Goal: Check status

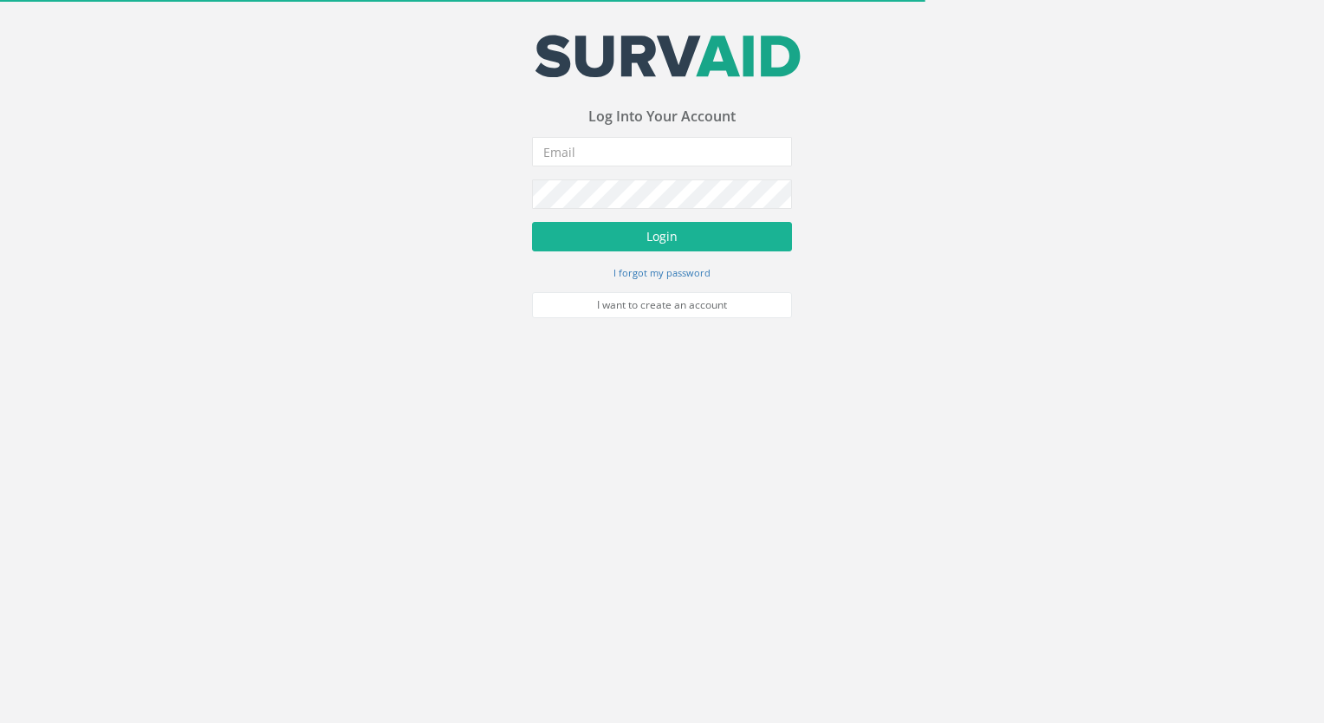
click at [689, 173] on form "Incorrect Username or Password There was an error logging in Please enter a val…" at bounding box center [662, 227] width 260 height 181
click at [691, 146] on input "email" at bounding box center [662, 151] width 260 height 29
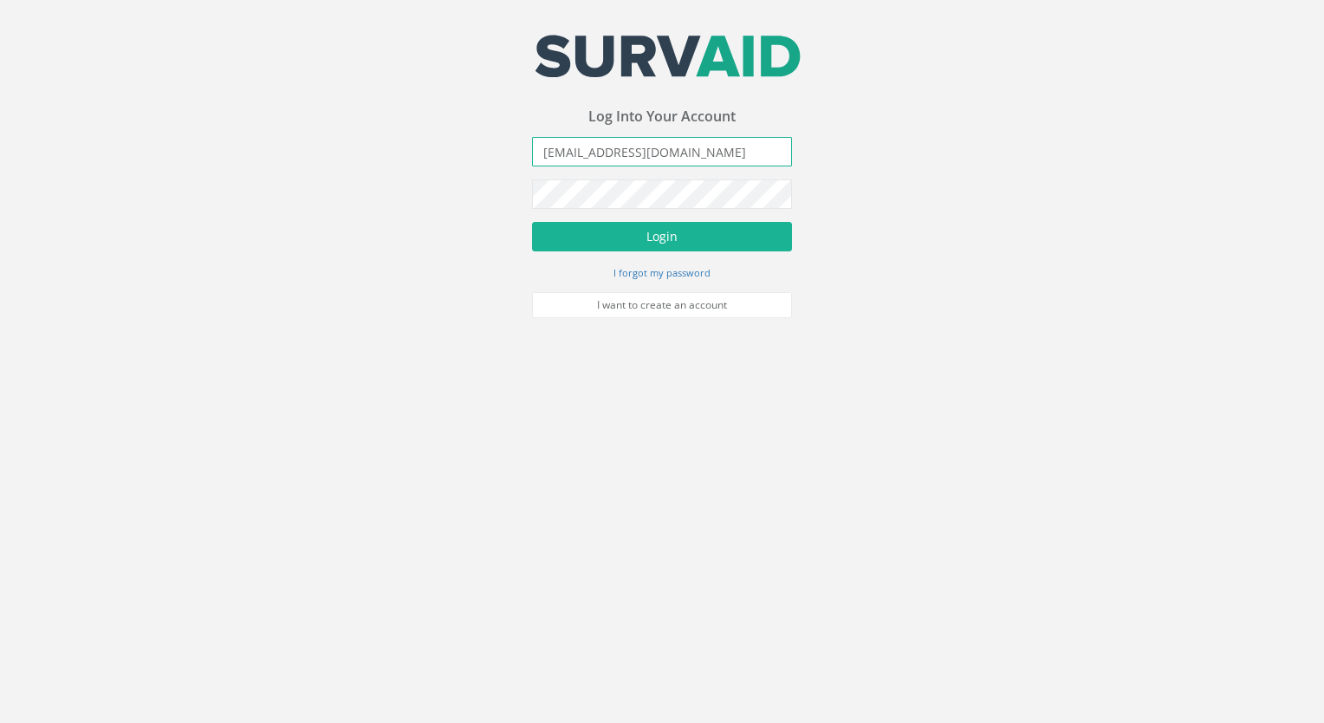
type input "[EMAIL_ADDRESS][DOMAIN_NAME]"
click at [532, 222] on button "Login" at bounding box center [662, 236] width 260 height 29
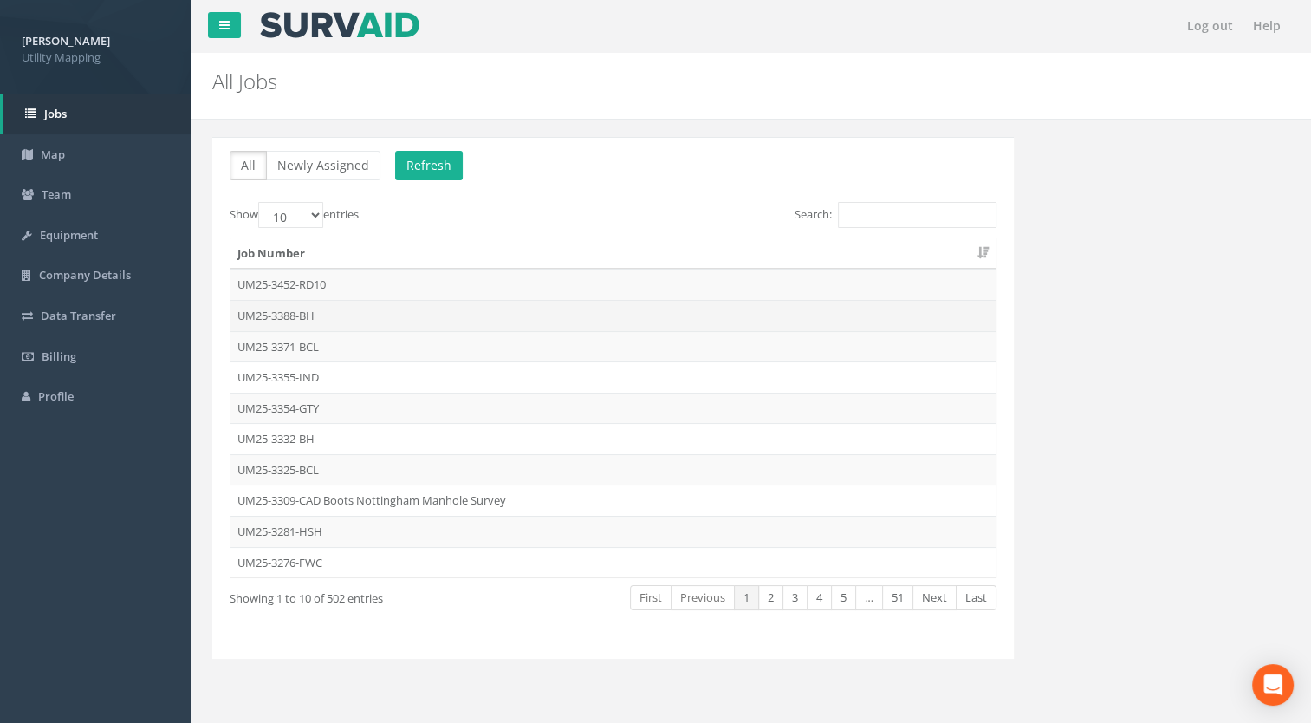
click at [276, 310] on td "UM25-3388-BH" at bounding box center [612, 315] width 765 height 31
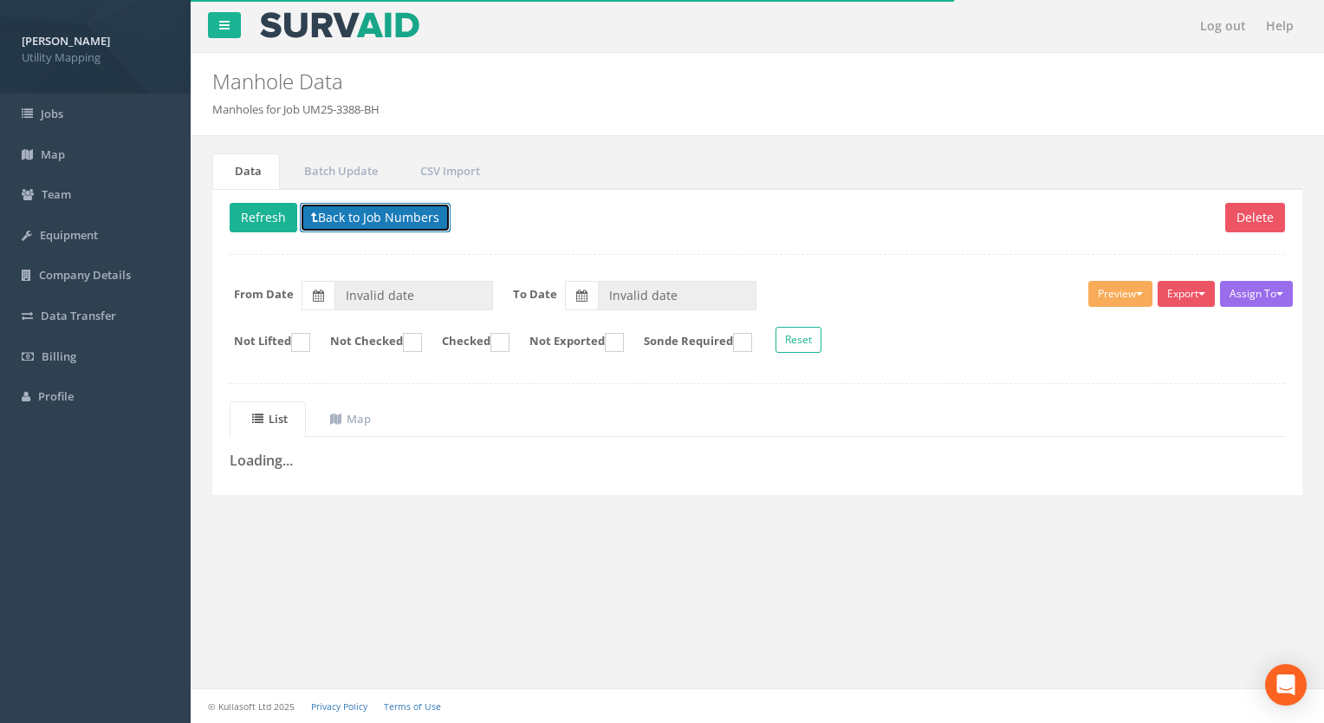
click at [397, 211] on button "Back to Job Numbers" at bounding box center [375, 217] width 151 height 29
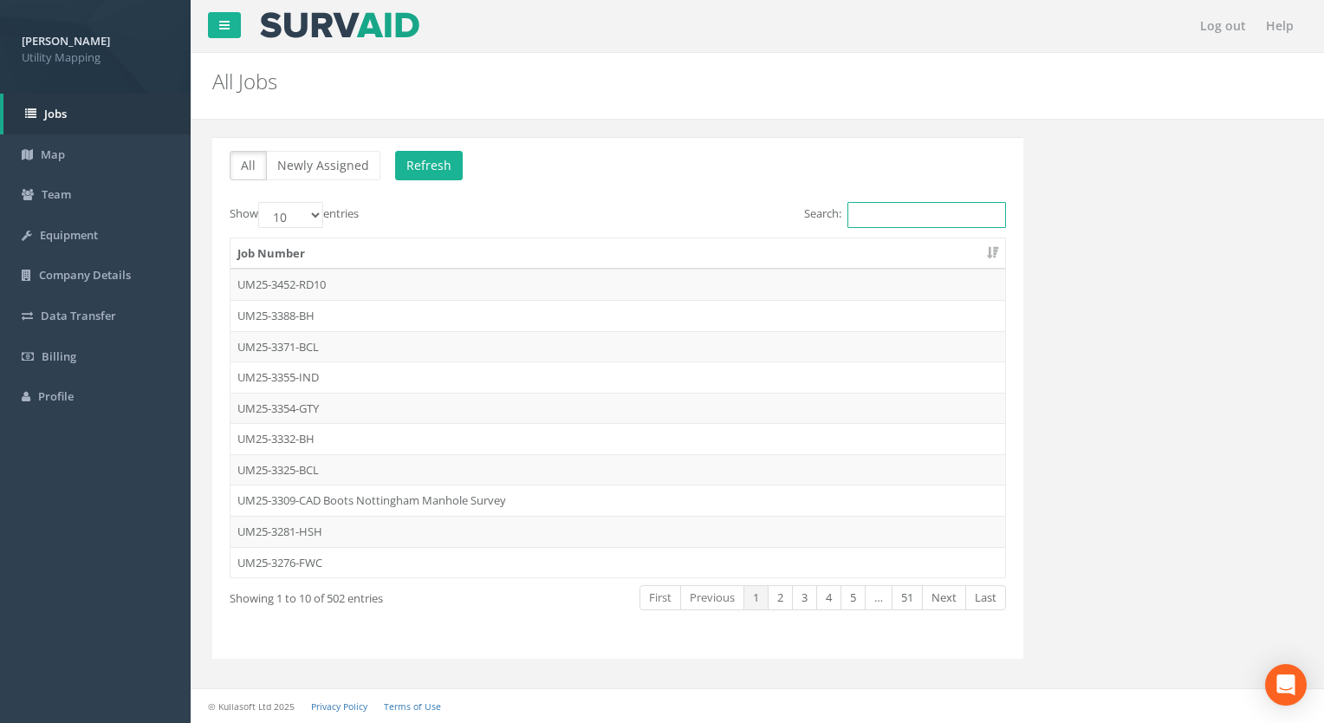
click at [992, 211] on input "Search:" at bounding box center [926, 215] width 159 height 26
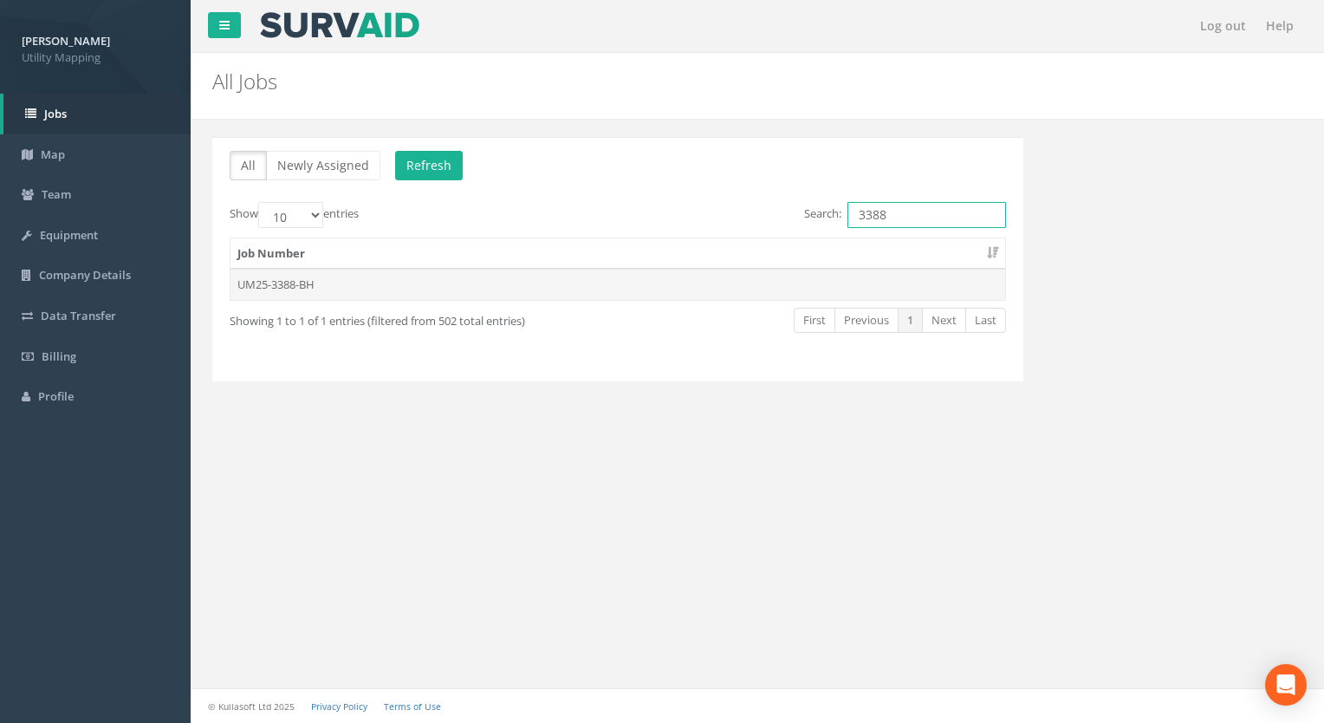
type input "3388"
click at [298, 296] on td "UM25-3388-BH" at bounding box center [617, 284] width 775 height 31
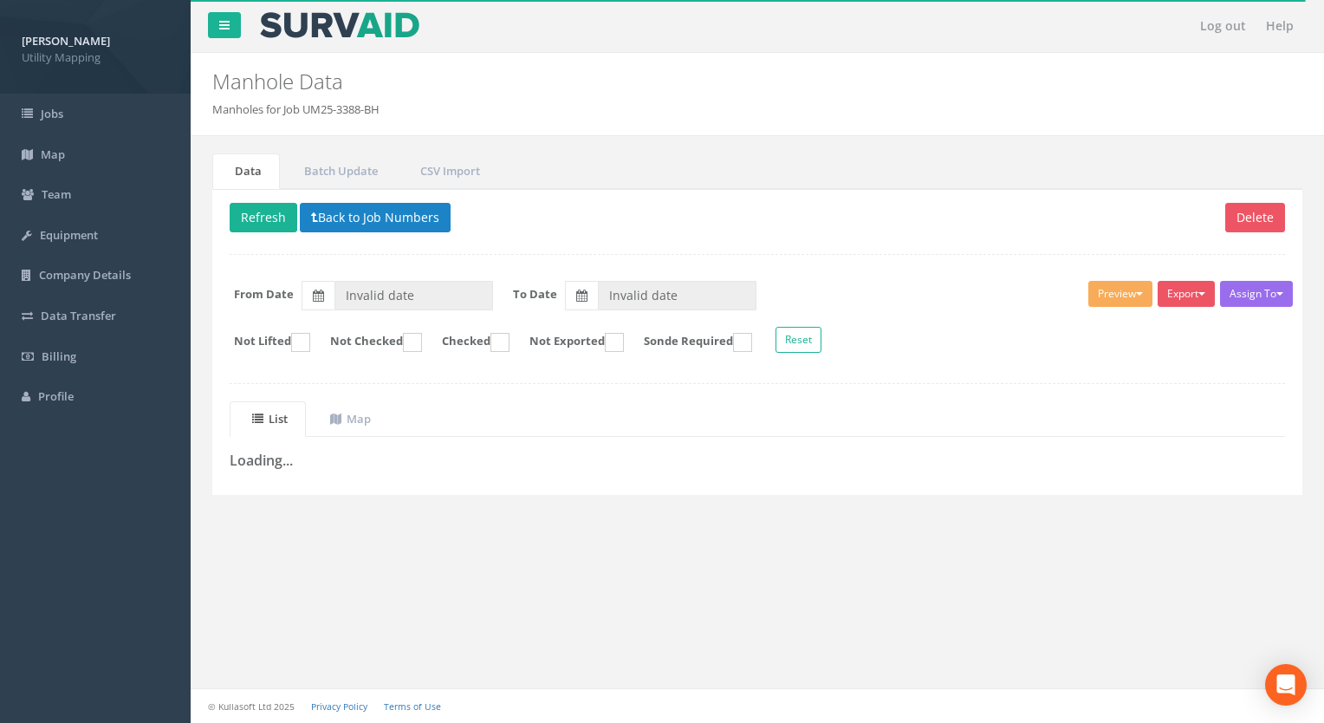
type input "[DATE]"
